Goal: Task Accomplishment & Management: Use online tool/utility

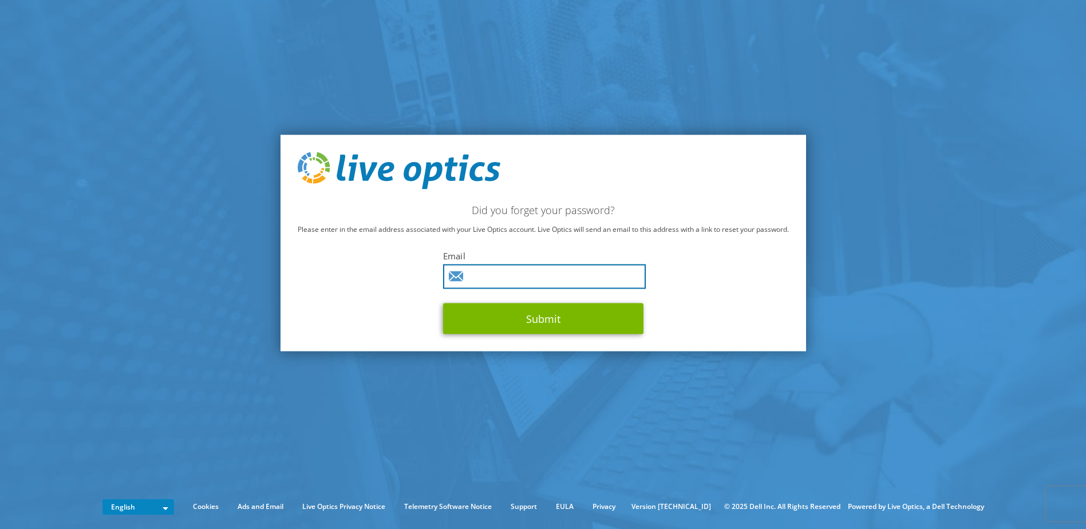
click at [505, 279] on input "text" at bounding box center [544, 276] width 203 height 25
paste input "andy.benkins@meridianit.co.uk"
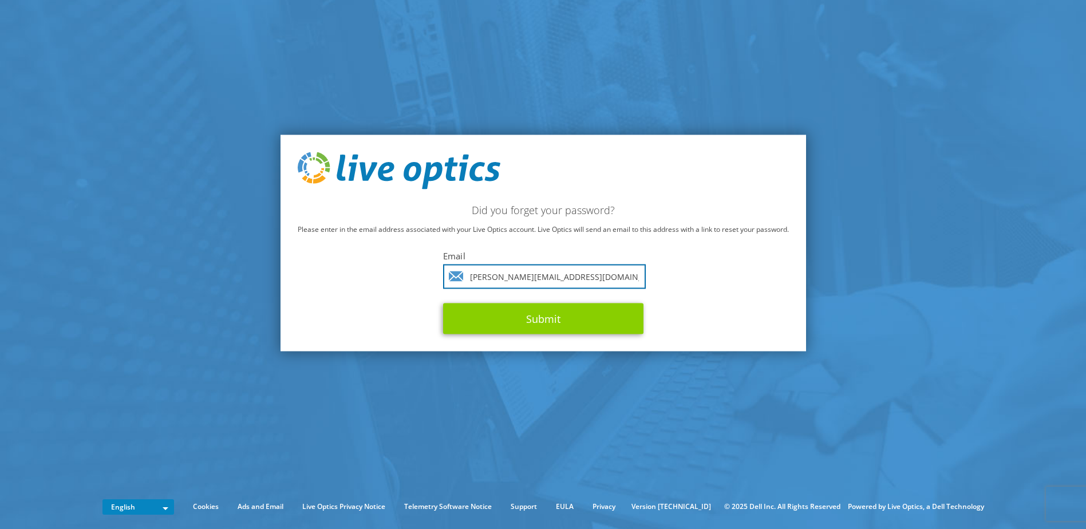
type input "andy.benkins@meridianit.co.uk"
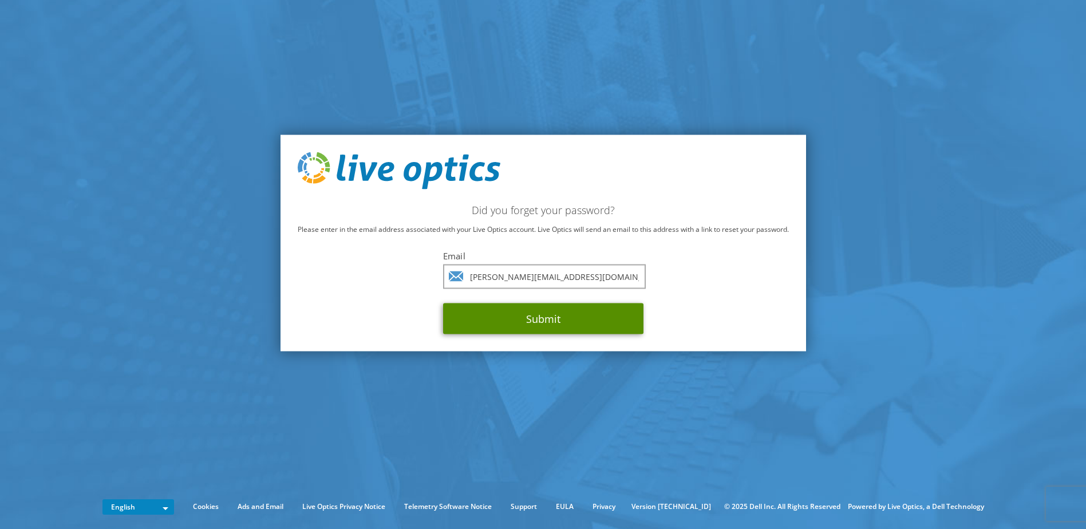
click at [546, 317] on button "Submit" at bounding box center [543, 318] width 200 height 31
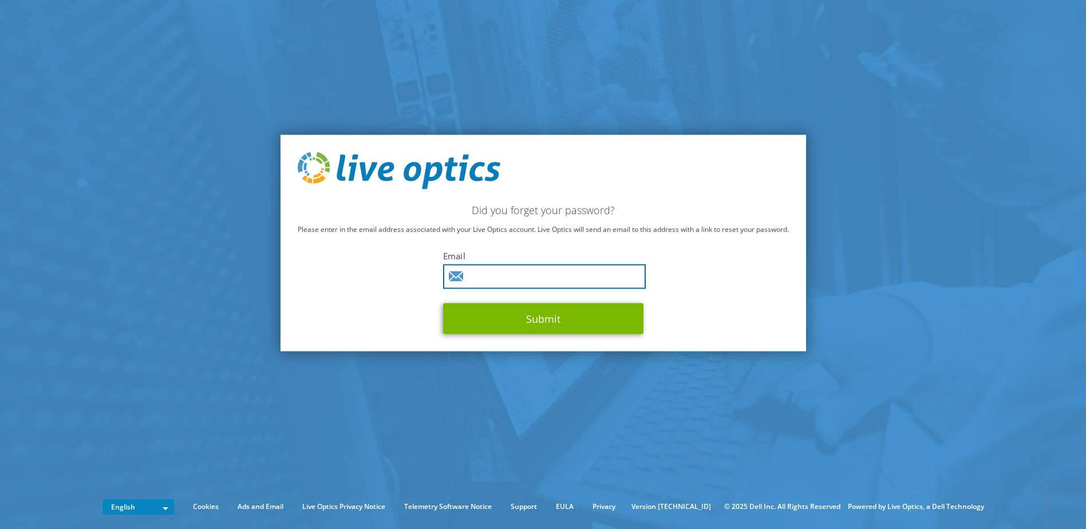
click at [516, 270] on input "text" at bounding box center [544, 276] width 203 height 25
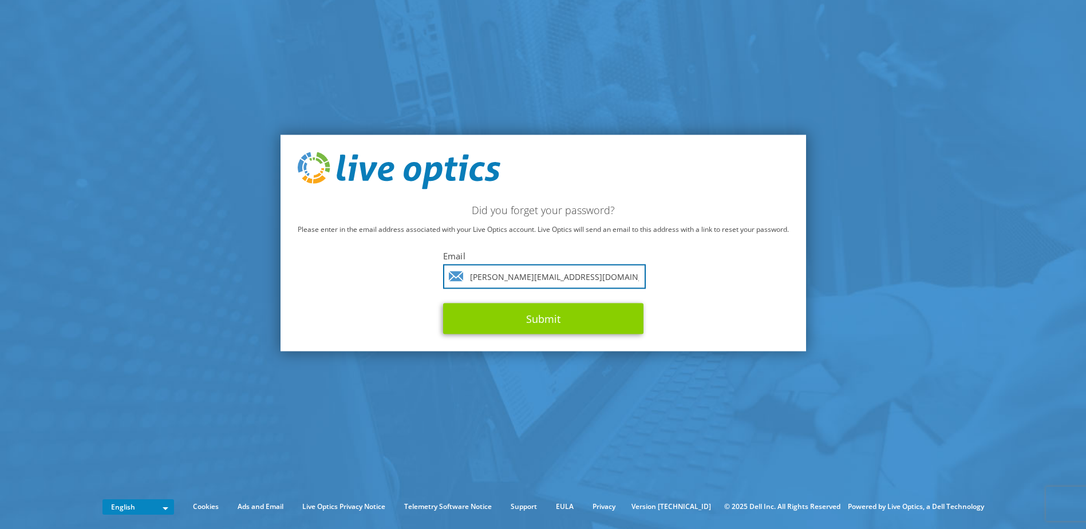
type input "[PERSON_NAME][EMAIL_ADDRESS][DOMAIN_NAME]"
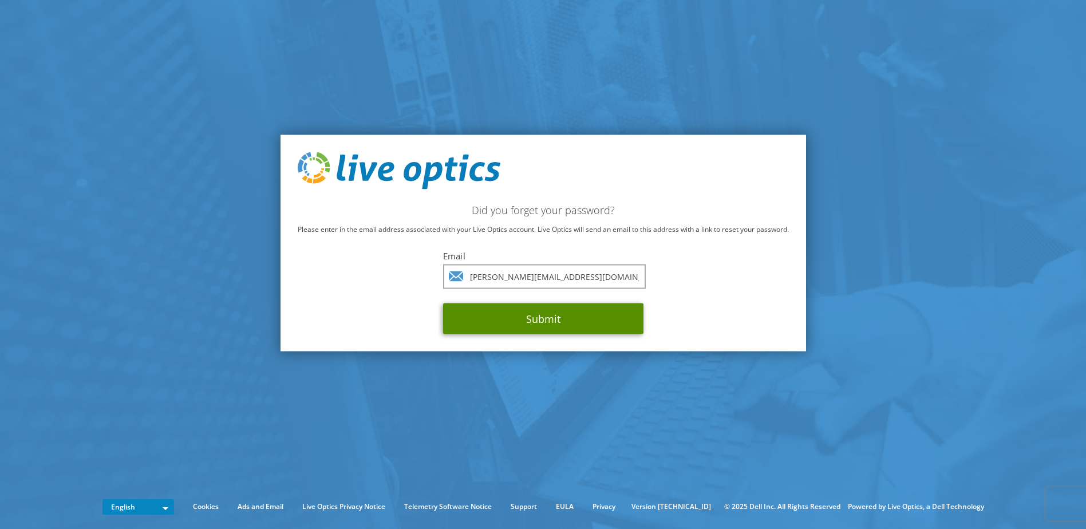
click at [566, 314] on button "Submit" at bounding box center [543, 318] width 200 height 31
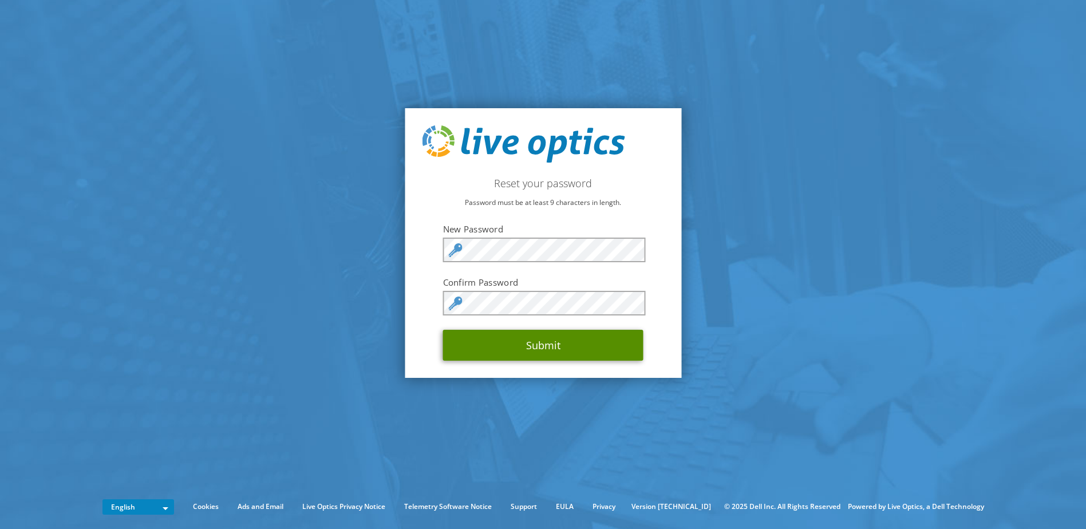
click at [540, 343] on button "Submit" at bounding box center [543, 345] width 200 height 31
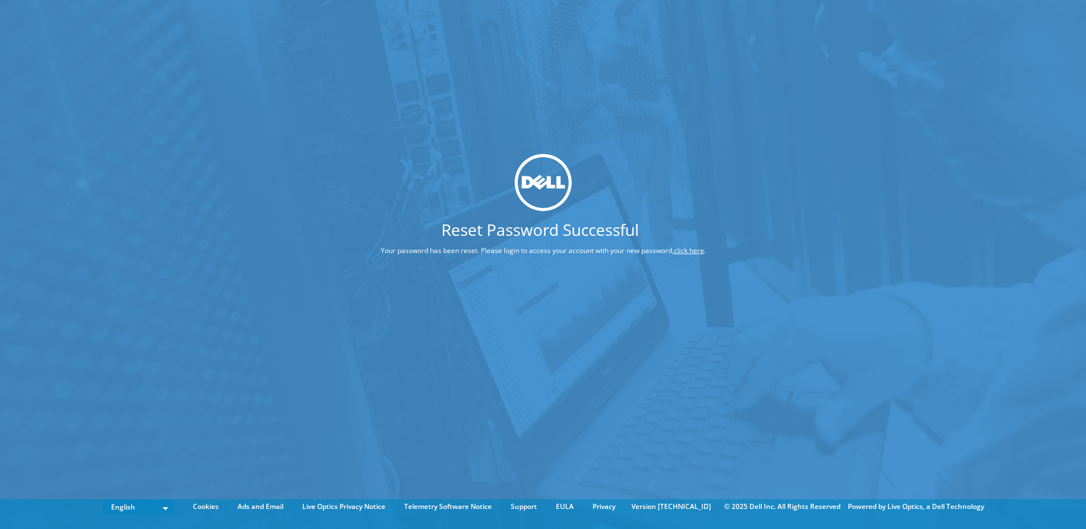
click at [691, 250] on link "click here" at bounding box center [689, 251] width 30 height 10
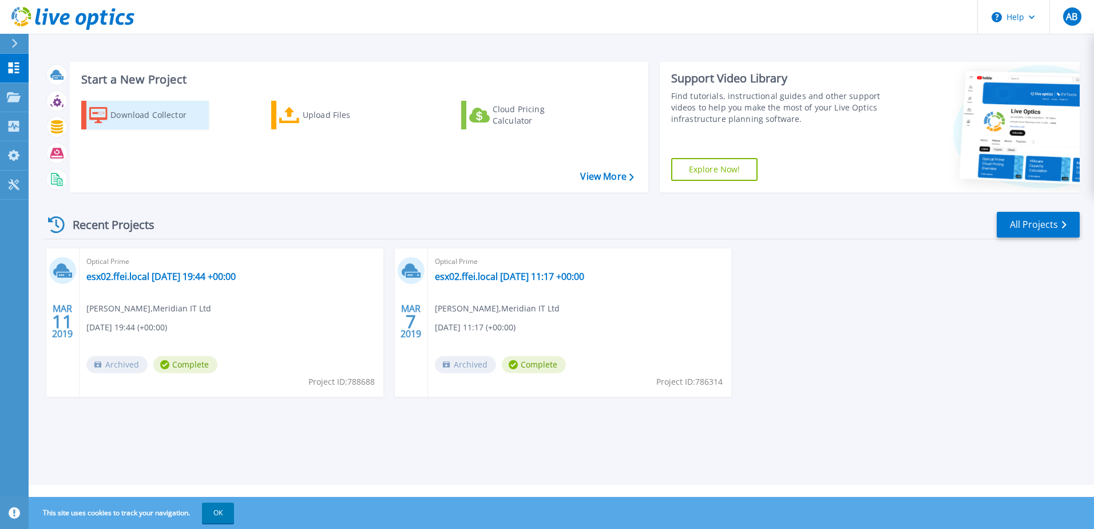
click at [166, 118] on div "Download Collector" at bounding box center [156, 115] width 92 height 23
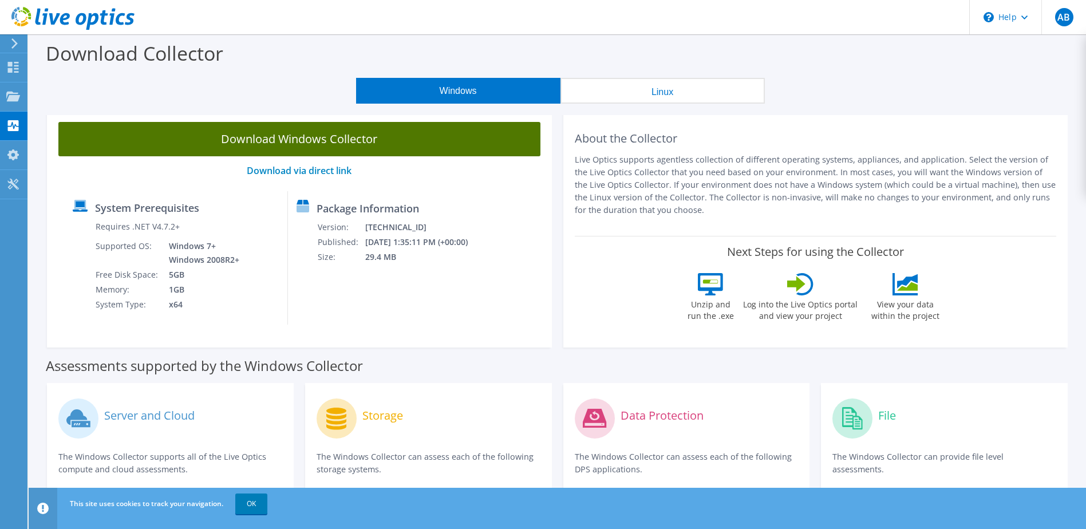
click at [305, 143] on link "Download Windows Collector" at bounding box center [299, 139] width 482 height 34
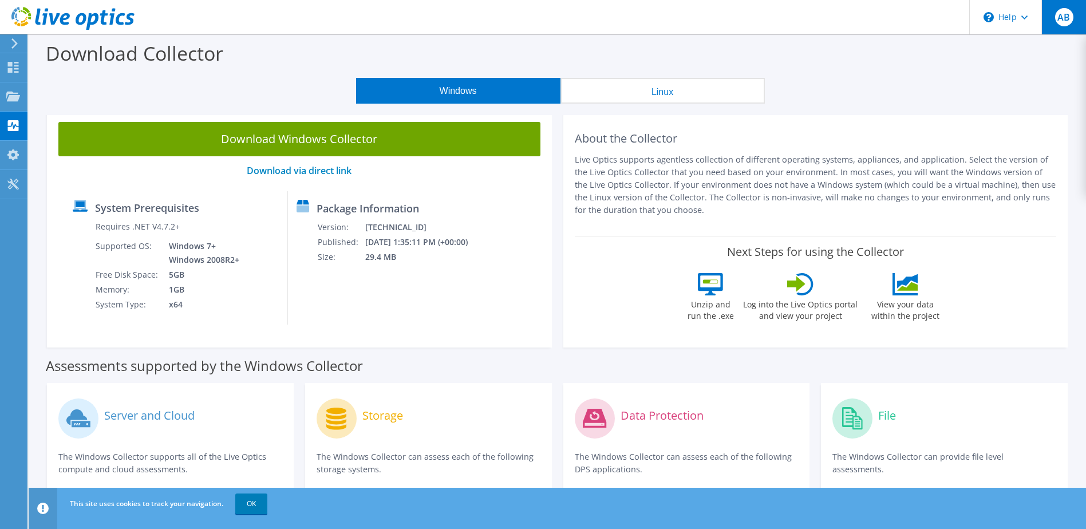
click at [1061, 19] on span "AB" at bounding box center [1064, 17] width 18 height 18
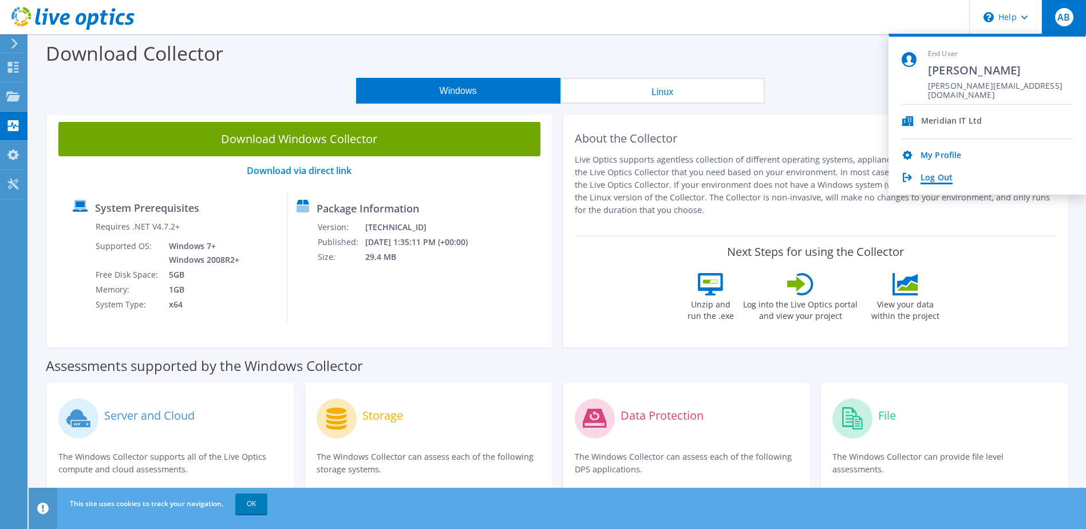
click at [936, 173] on link "Log Out" at bounding box center [936, 178] width 32 height 11
